Goal: Communication & Community: Answer question/provide support

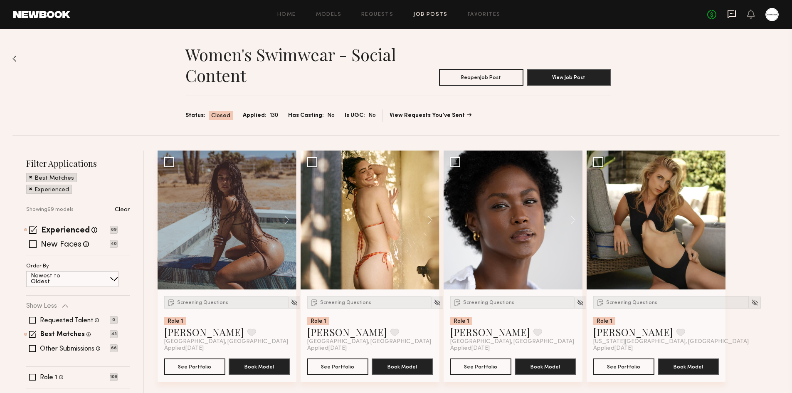
drag, startPoint x: 737, startPoint y: 10, endPoint x: 734, endPoint y: 14, distance: 5.1
click at [737, 10] on div "No fees up to $5,000" at bounding box center [742, 14] width 71 height 13
click at [731, 17] on icon at bounding box center [731, 14] width 9 height 9
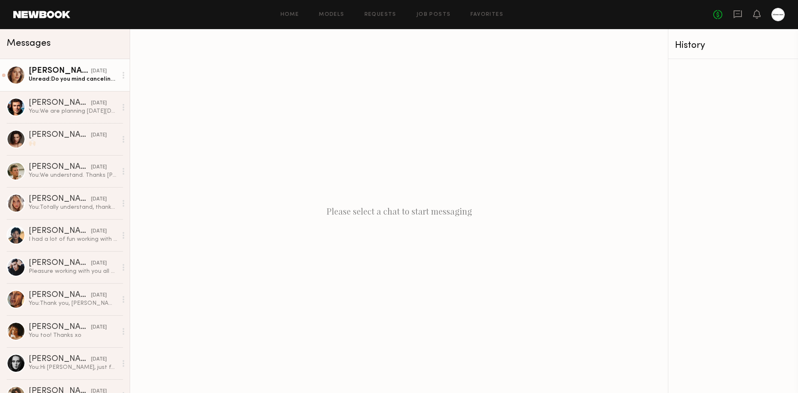
click at [33, 77] on div "Unread: Do you mind canceling the booking for [DATE] since I’ll have to submit …" at bounding box center [73, 79] width 89 height 8
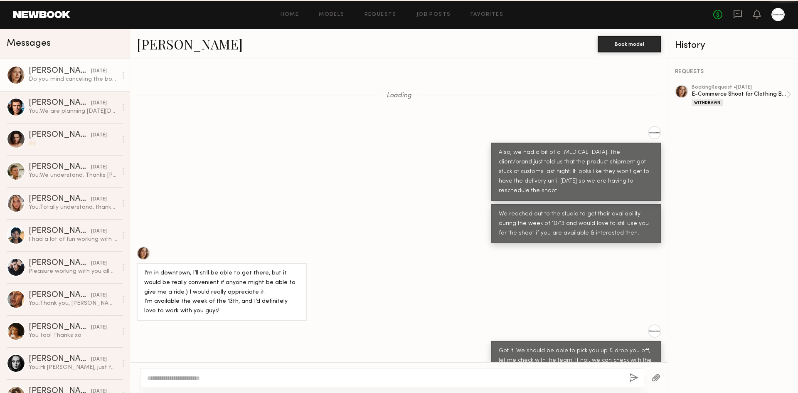
scroll to position [373, 0]
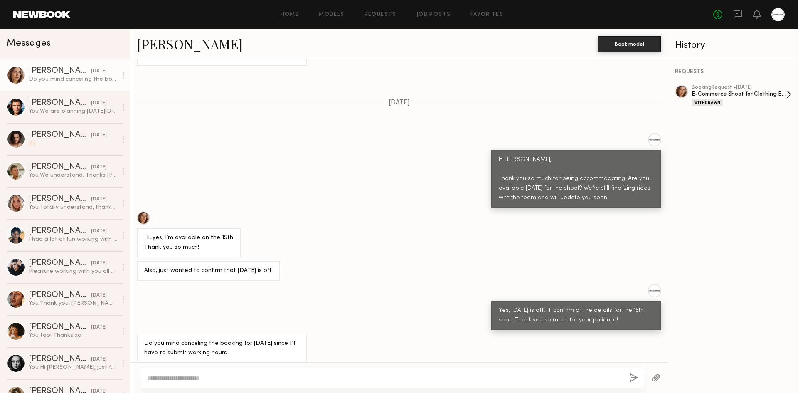
click at [716, 98] on div "E-Commerce Shoot for Clothing Brand" at bounding box center [739, 94] width 95 height 8
click at [222, 375] on textarea at bounding box center [384, 378] width 475 height 8
type textarea "*"
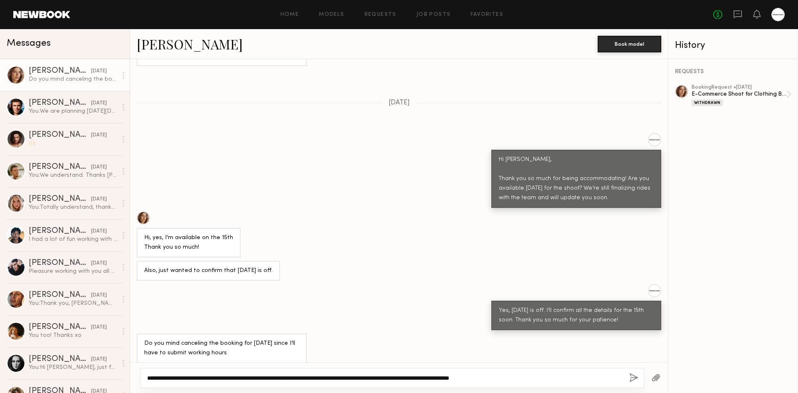
type textarea "**********"
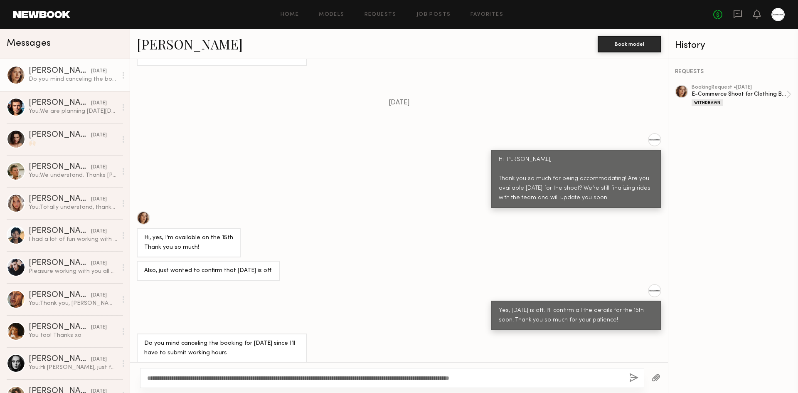
click at [637, 373] on button "button" at bounding box center [633, 378] width 9 height 10
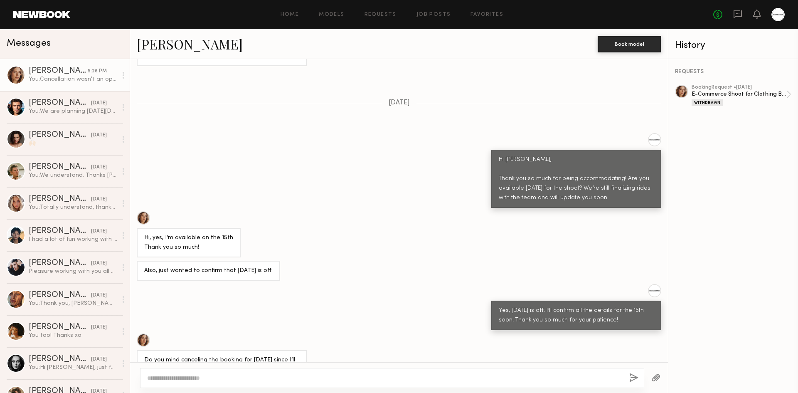
scroll to position [496, 0]
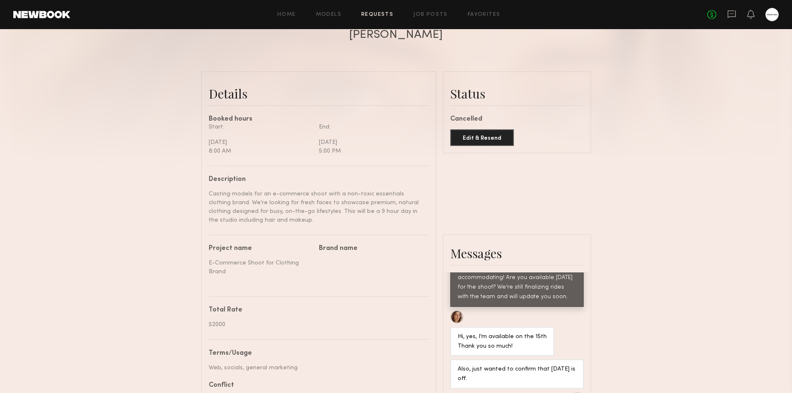
scroll to position [1764, 0]
